Goal: Information Seeking & Learning: Learn about a topic

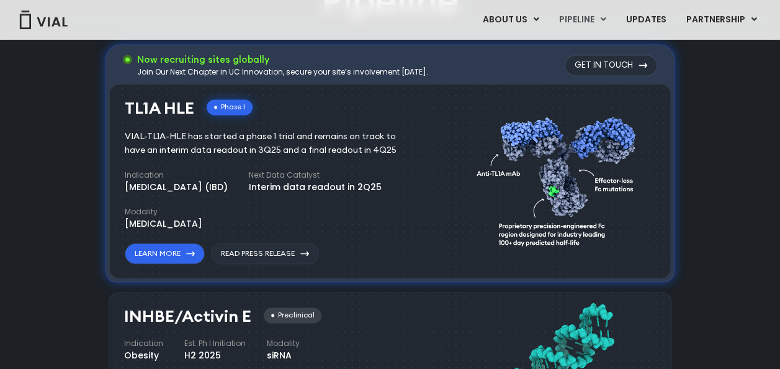
scroll to position [836, 0]
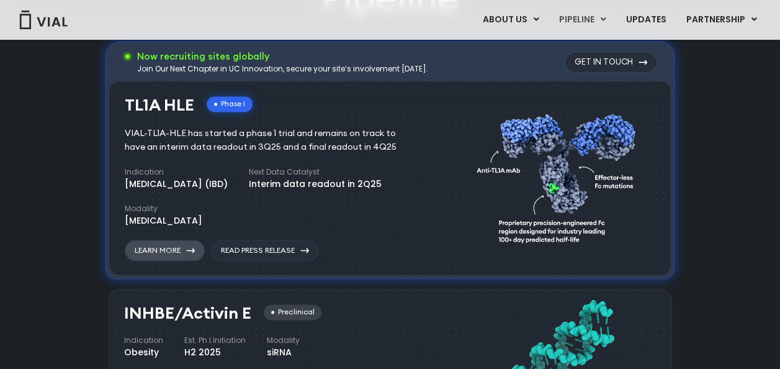
click at [177, 246] on link "Learn More" at bounding box center [165, 250] width 80 height 21
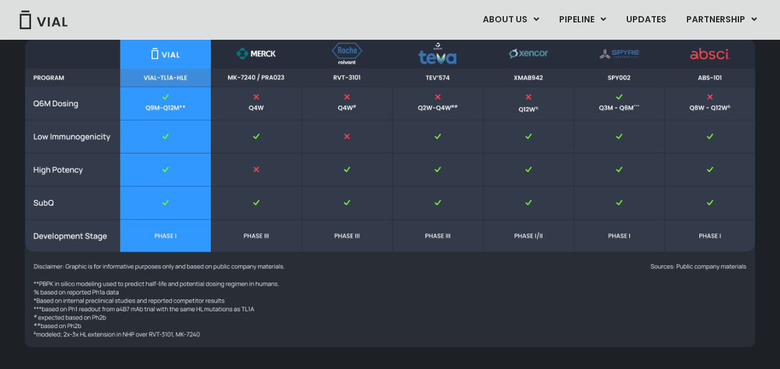
scroll to position [1561, 0]
